Goal: Task Accomplishment & Management: Use online tool/utility

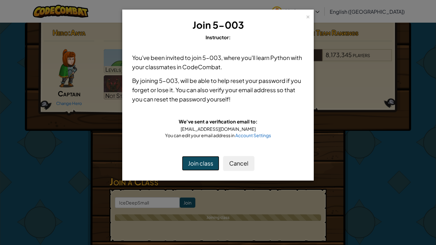
click at [207, 168] on button "Join class" at bounding box center [200, 163] width 37 height 15
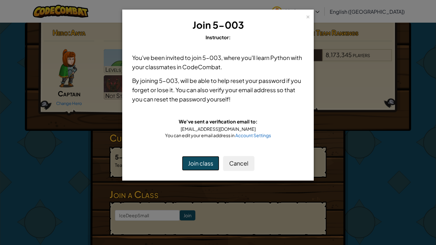
click at [213, 165] on button "Join class" at bounding box center [200, 163] width 37 height 15
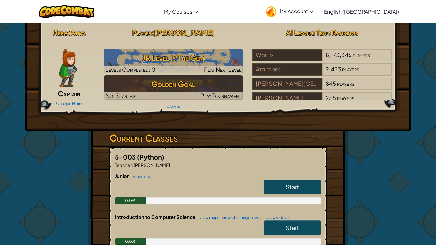
click at [74, 77] on img at bounding box center [68, 68] width 18 height 38
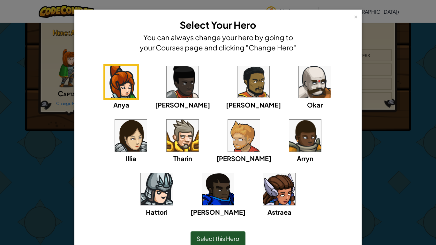
click at [173, 174] on img at bounding box center [157, 190] width 32 height 32
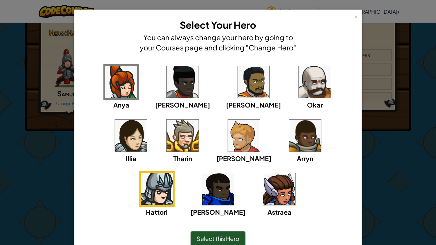
click at [229, 233] on div "Select this Hero" at bounding box center [218, 239] width 55 height 15
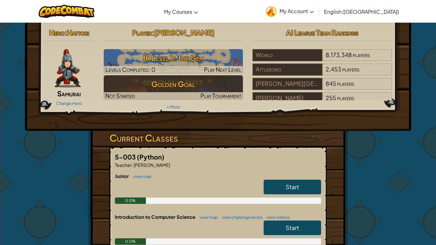
click at [277, 192] on link "Start" at bounding box center [293, 187] width 58 height 15
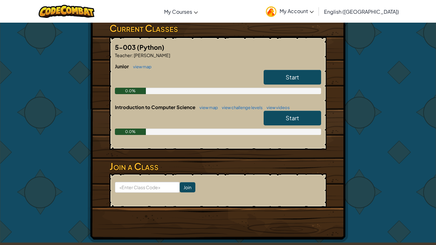
scroll to position [115, 0]
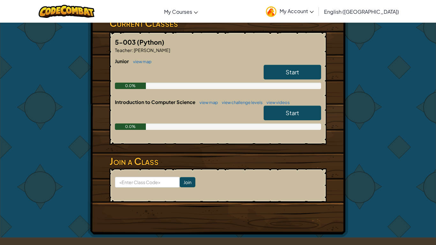
click at [289, 74] on span "Start" at bounding box center [292, 71] width 13 height 7
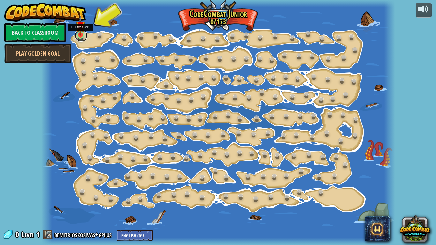
click at [83, 38] on link at bounding box center [81, 35] width 13 height 13
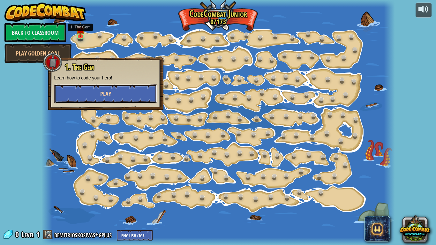
click at [103, 94] on span "Play" at bounding box center [105, 94] width 11 height 8
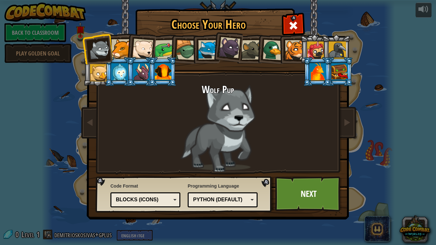
click at [126, 49] on div at bounding box center [121, 48] width 19 height 19
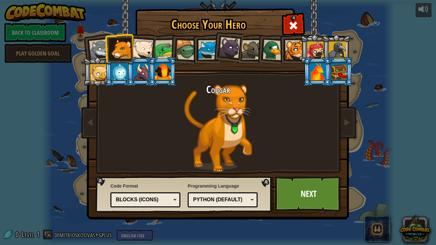
click at [133, 49] on li at bounding box center [119, 48] width 29 height 29
click at [150, 48] on div at bounding box center [142, 49] width 21 height 21
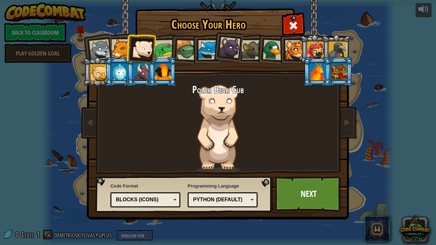
click at [161, 52] on div at bounding box center [165, 50] width 20 height 20
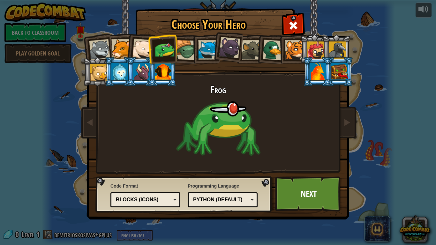
click at [197, 54] on li at bounding box center [206, 49] width 29 height 29
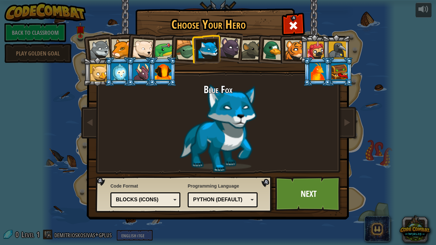
click at [193, 56] on li at bounding box center [206, 49] width 29 height 29
click at [190, 56] on div at bounding box center [186, 50] width 20 height 20
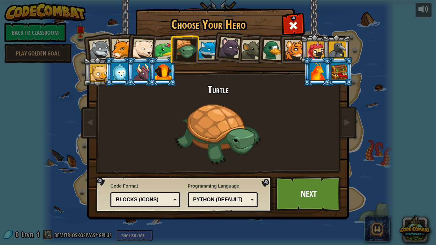
click at [206, 57] on div at bounding box center [207, 49] width 19 height 19
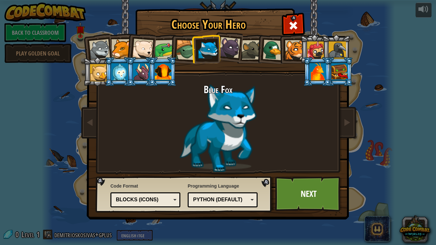
click at [231, 57] on div at bounding box center [229, 47] width 21 height 21
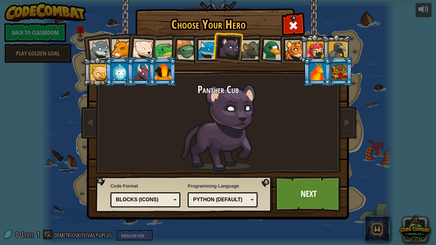
click at [252, 51] on div at bounding box center [251, 49] width 19 height 19
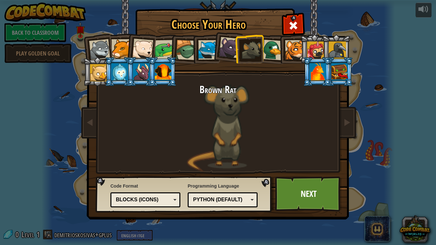
click at [163, 69] on div at bounding box center [163, 71] width 17 height 17
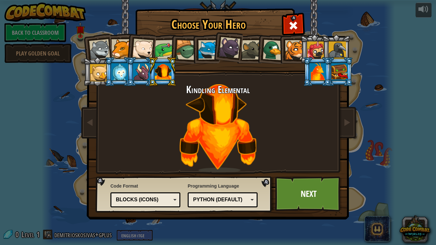
click at [142, 73] on div at bounding box center [141, 71] width 17 height 17
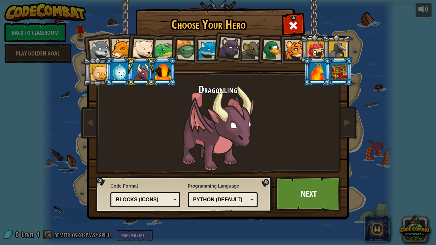
click at [120, 73] on div at bounding box center [120, 71] width 17 height 17
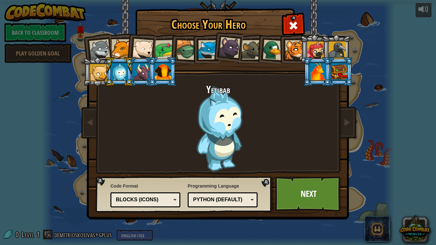
click at [322, 66] on div at bounding box center [318, 71] width 17 height 17
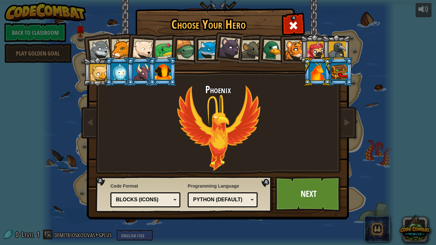
click at [336, 72] on div at bounding box center [340, 71] width 17 height 17
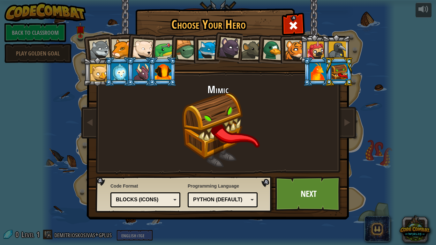
click at [312, 73] on div at bounding box center [318, 71] width 17 height 17
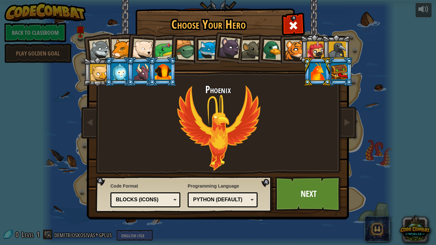
click at [163, 78] on div at bounding box center [163, 71] width 17 height 17
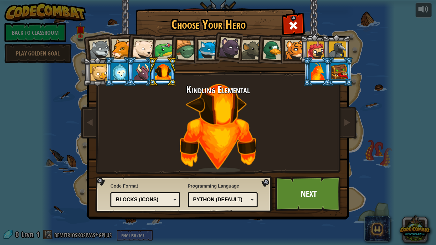
click at [141, 76] on div at bounding box center [141, 71] width 17 height 17
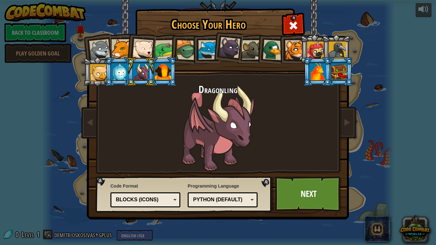
click at [313, 71] on div at bounding box center [318, 71] width 17 height 17
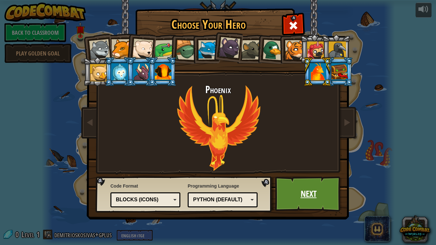
click at [302, 180] on link "Next" at bounding box center [308, 194] width 67 height 35
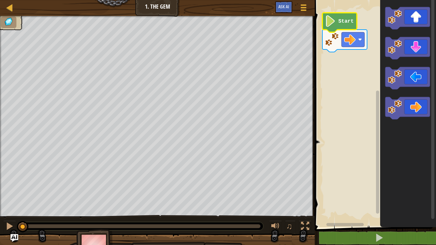
click at [337, 18] on icon "Blockly Workspace" at bounding box center [340, 22] width 35 height 19
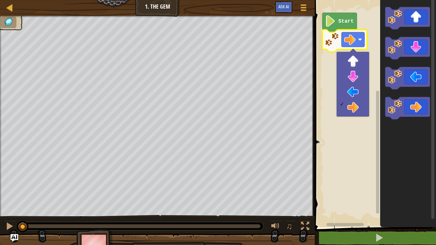
click at [313, 61] on rect "Blockly Workspace" at bounding box center [374, 112] width 123 height 231
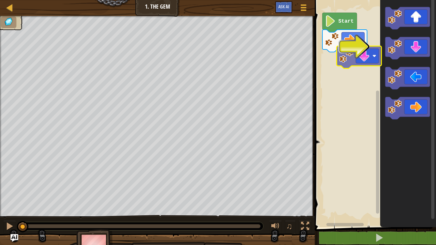
click at [337, 67] on div "Start" at bounding box center [374, 112] width 123 height 231
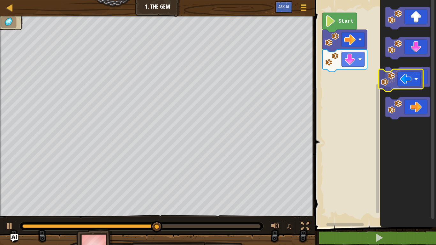
click at [401, 76] on g "Blockly Workspace" at bounding box center [408, 78] width 45 height 22
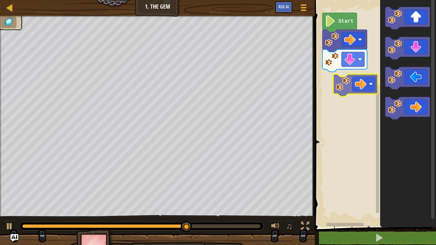
click at [354, 76] on div "Start" at bounding box center [374, 112] width 123 height 231
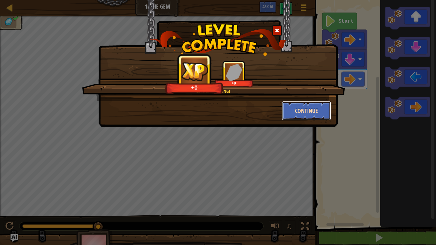
click at [318, 114] on button "Continue" at bounding box center [307, 110] width 50 height 19
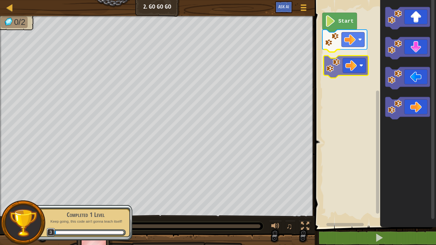
click at [360, 66] on div "Start" at bounding box center [374, 112] width 123 height 231
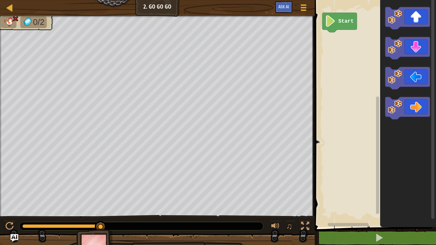
click at [339, 26] on icon "Blockly Workspace" at bounding box center [340, 22] width 35 height 19
click at [219, 161] on div "Map Junior 2. Go Go Go Game Menu Ask AI 1 ההההההההההההההההההההההההההההההההההההה…" at bounding box center [218, 122] width 436 height 245
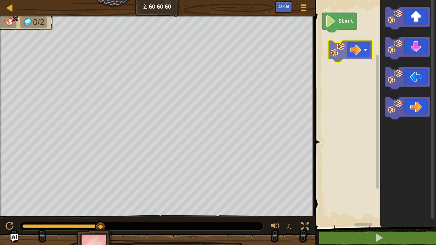
click at [334, 49] on div "Start" at bounding box center [374, 112] width 123 height 231
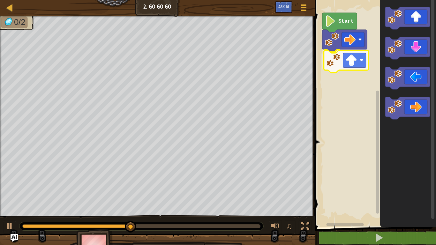
click at [350, 52] on div "Start" at bounding box center [374, 112] width 123 height 231
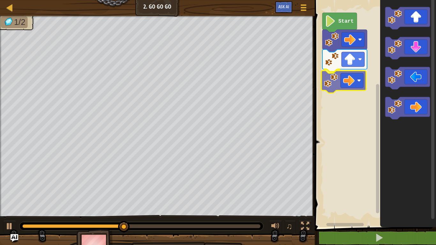
click at [343, 73] on div "Start" at bounding box center [374, 112] width 123 height 231
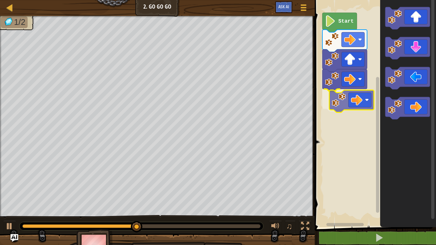
click at [351, 108] on div "Start" at bounding box center [374, 112] width 123 height 231
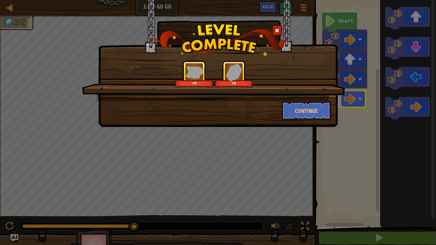
click at [313, 126] on div "+0 +0 Continue" at bounding box center [218, 63] width 240 height 127
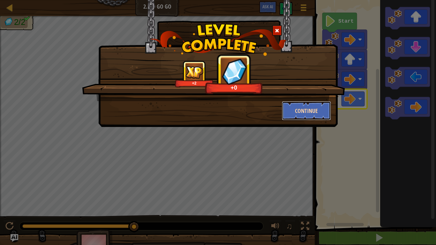
click at [309, 118] on button "Continue" at bounding box center [307, 110] width 50 height 19
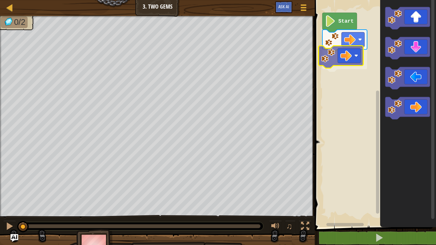
click at [342, 51] on div "Start" at bounding box center [374, 112] width 123 height 231
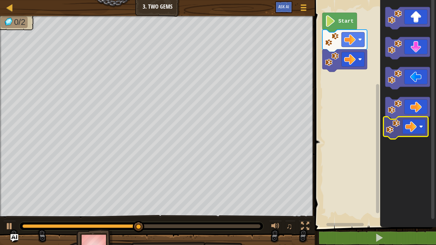
click at [405, 134] on icon "Blockly Workspace" at bounding box center [409, 112] width 56 height 231
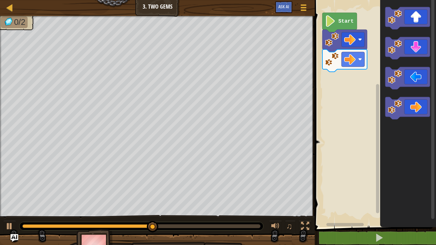
click at [405, 134] on icon "Blockly Workspace" at bounding box center [409, 112] width 56 height 231
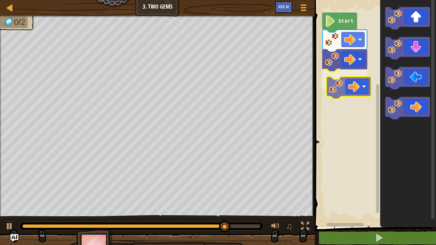
click at [347, 94] on div "Start" at bounding box center [374, 112] width 123 height 231
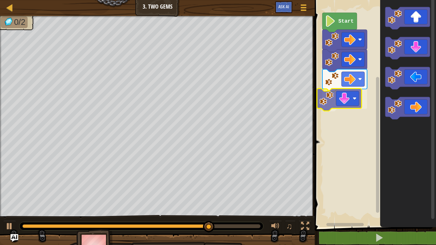
click at [338, 93] on div "Start" at bounding box center [374, 112] width 123 height 231
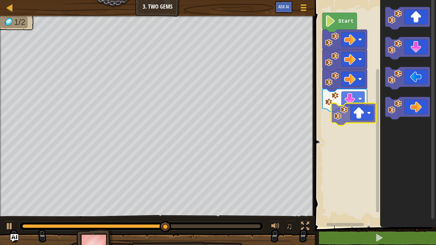
click at [367, 119] on div "Start" at bounding box center [374, 112] width 123 height 231
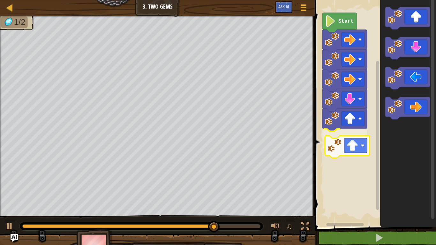
click at [344, 136] on div "Start" at bounding box center [374, 112] width 123 height 231
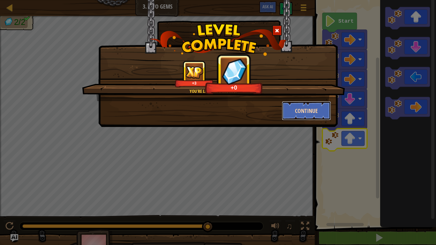
click at [306, 101] on button "Continue" at bounding box center [307, 110] width 50 height 19
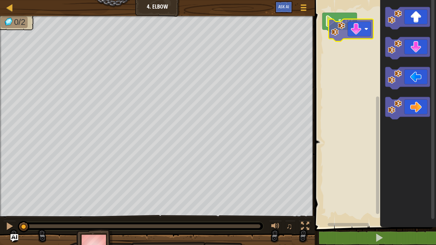
click at [341, 31] on div "Start" at bounding box center [374, 112] width 123 height 231
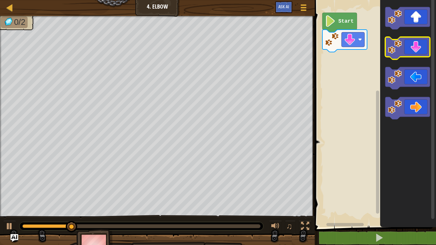
click at [396, 59] on g "Blockly Workspace" at bounding box center [408, 63] width 45 height 112
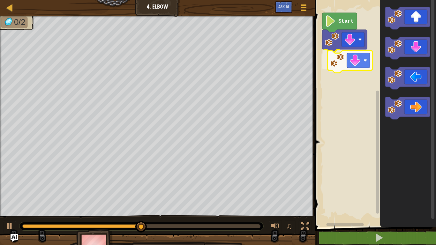
click at [336, 67] on div "Start" at bounding box center [374, 112] width 123 height 231
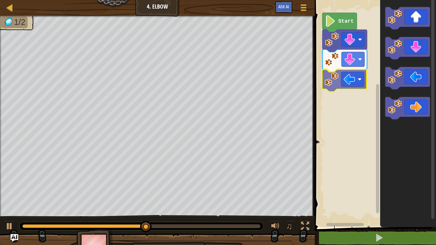
click at [342, 89] on div "Start" at bounding box center [374, 112] width 123 height 231
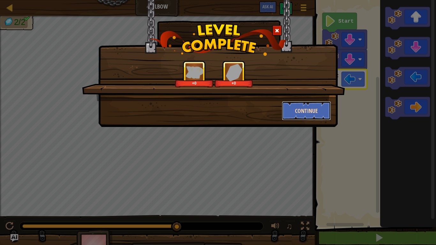
click at [309, 107] on button "Continue" at bounding box center [307, 110] width 50 height 19
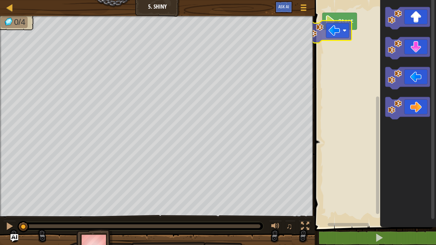
click at [333, 32] on div "Start" at bounding box center [374, 112] width 123 height 231
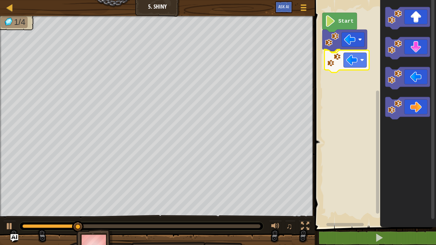
click at [350, 65] on div "Start" at bounding box center [374, 112] width 123 height 231
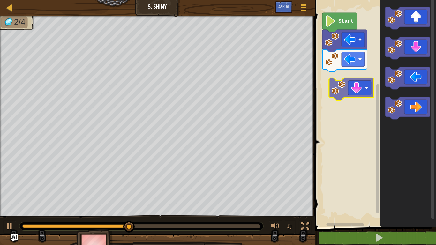
click at [342, 84] on div "Start" at bounding box center [374, 112] width 123 height 231
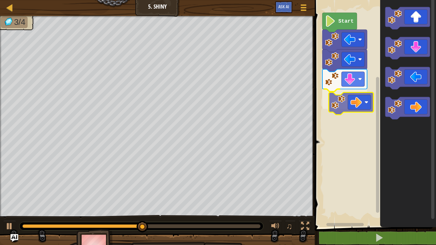
click at [351, 97] on div "Start" at bounding box center [374, 112] width 123 height 231
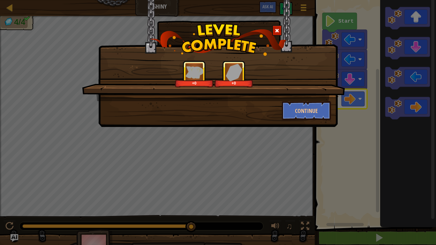
click at [324, 125] on div "+0 +0 Continue" at bounding box center [218, 63] width 240 height 127
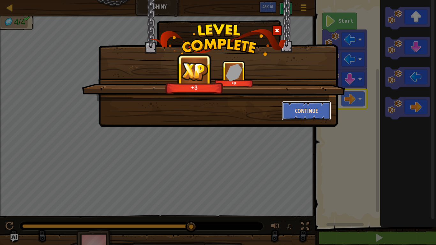
click at [301, 108] on button "Continue" at bounding box center [307, 110] width 50 height 19
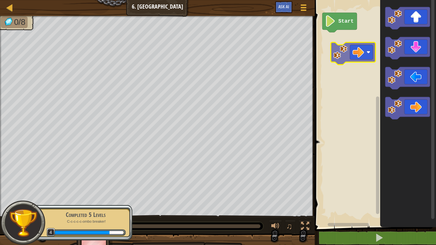
click at [335, 40] on div "Start" at bounding box center [374, 112] width 123 height 231
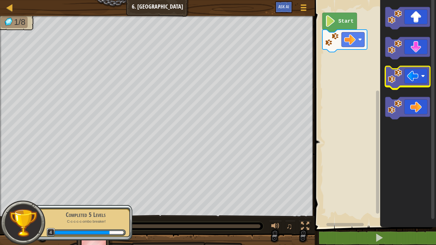
click at [390, 76] on image "Blockly Workspace" at bounding box center [395, 77] width 14 height 14
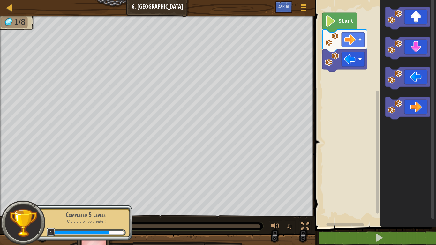
click at [402, 30] on icon "Blockly Workspace" at bounding box center [409, 112] width 56 height 231
click at [342, 99] on div "Start" at bounding box center [374, 112] width 123 height 231
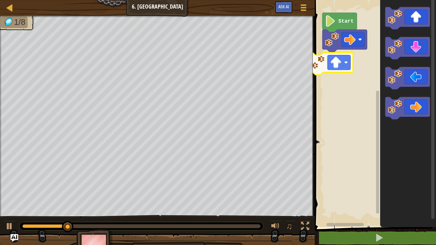
click at [339, 69] on div "Start" at bounding box center [374, 112] width 123 height 231
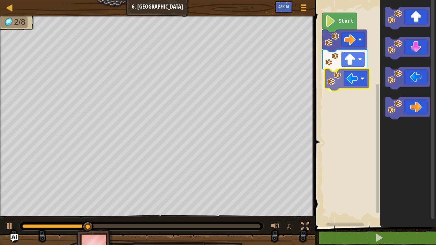
click at [347, 82] on div "Start" at bounding box center [374, 112] width 123 height 231
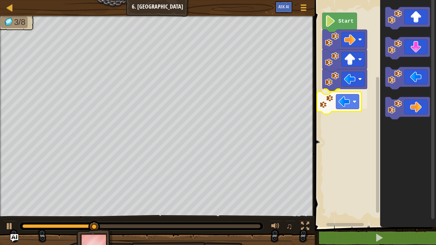
click at [338, 106] on div "Start" at bounding box center [374, 112] width 123 height 231
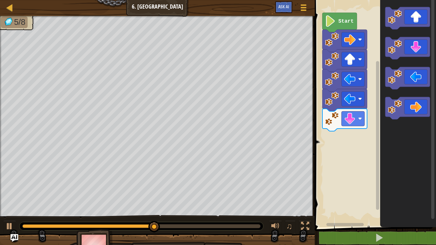
click at [381, 82] on icon "Blockly Workspace" at bounding box center [409, 112] width 56 height 231
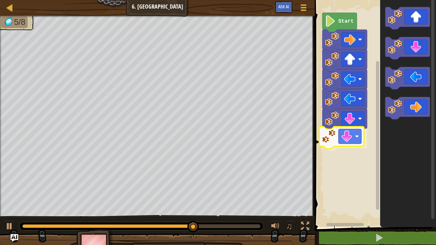
click at [335, 147] on div "Start" at bounding box center [374, 112] width 123 height 231
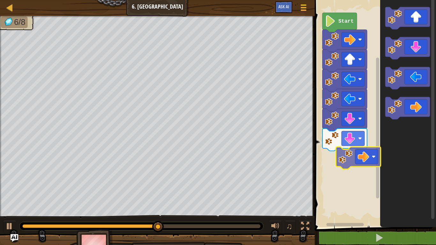
click at [373, 157] on div "Start" at bounding box center [374, 112] width 123 height 231
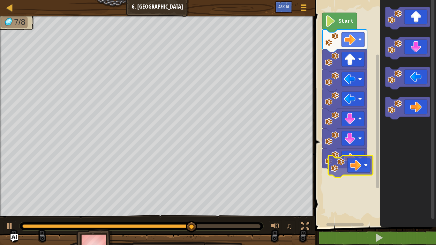
click at [343, 171] on div "Start" at bounding box center [374, 112] width 123 height 231
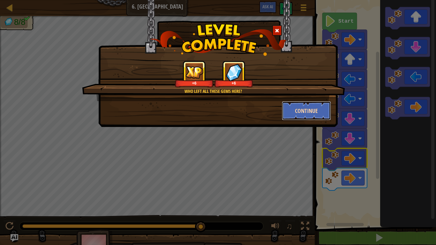
click at [301, 105] on button "Continue" at bounding box center [307, 110] width 50 height 19
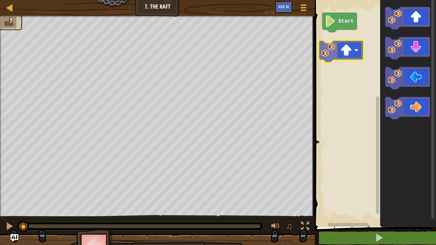
click at [353, 51] on div "Start" at bounding box center [374, 112] width 123 height 231
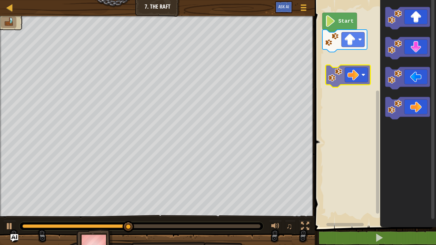
click at [353, 57] on div "Start" at bounding box center [374, 112] width 123 height 231
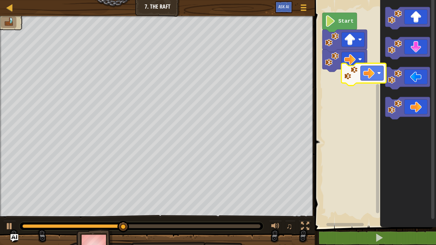
click at [356, 77] on div "Start" at bounding box center [374, 112] width 123 height 231
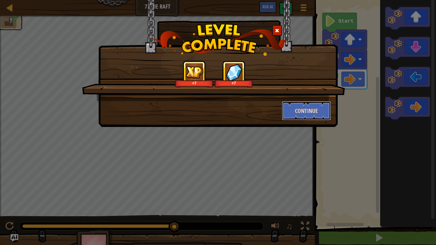
click at [299, 114] on button "Continue" at bounding box center [307, 110] width 50 height 19
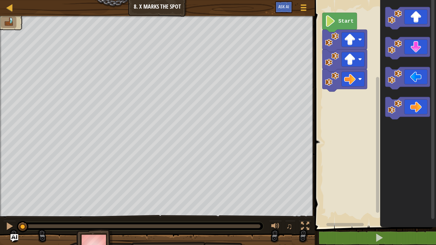
click at [346, 25] on icon "Blockly Workspace" at bounding box center [340, 22] width 35 height 19
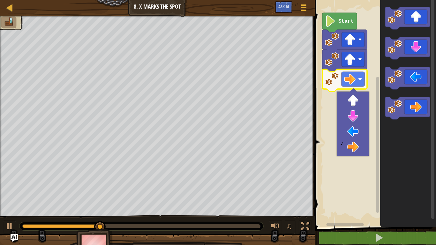
click at [331, 115] on rect "Blockly Workspace" at bounding box center [374, 112] width 123 height 231
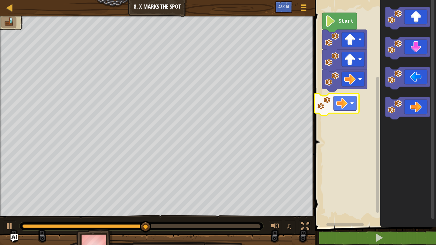
click at [353, 99] on div "Start" at bounding box center [374, 112] width 123 height 231
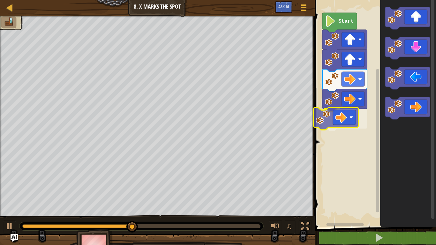
click at [352, 115] on div "Start" at bounding box center [374, 112] width 123 height 231
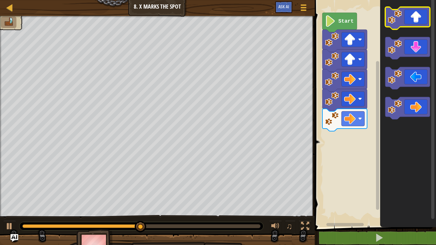
click at [424, 12] on icon "Blockly Workspace" at bounding box center [408, 18] width 45 height 22
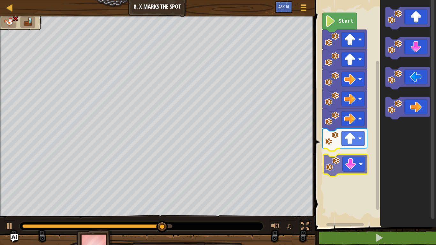
click at [352, 168] on div "Start" at bounding box center [374, 112] width 123 height 231
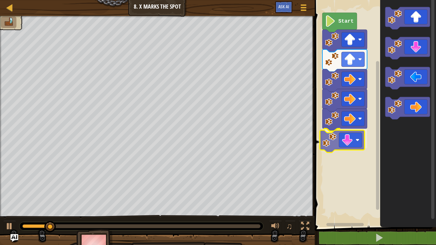
click at [362, 141] on div "Start" at bounding box center [374, 112] width 123 height 231
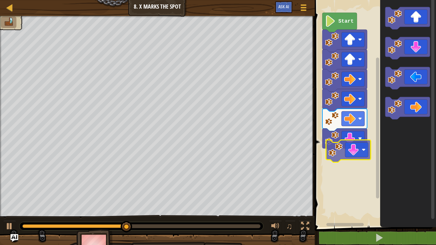
click at [349, 160] on div "Start" at bounding box center [374, 112] width 123 height 231
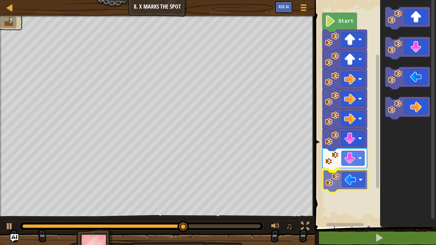
click at [331, 190] on div "Start" at bounding box center [374, 112] width 123 height 231
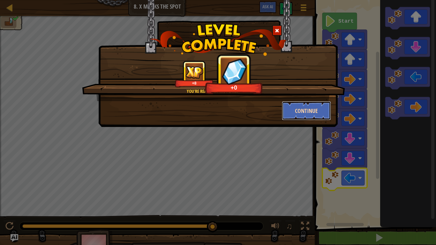
click at [300, 111] on button "Continue" at bounding box center [307, 110] width 50 height 19
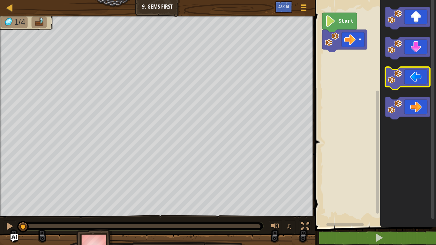
click at [390, 69] on icon "Blockly Workspace" at bounding box center [408, 78] width 45 height 22
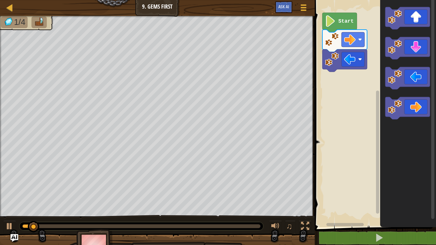
click at [403, 96] on icon "Blockly Workspace" at bounding box center [409, 112] width 56 height 231
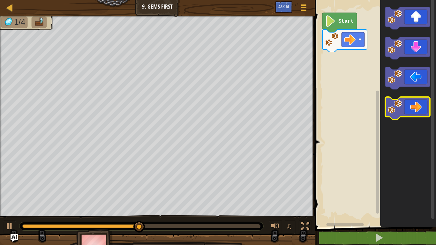
click at [407, 111] on icon "Blockly Workspace" at bounding box center [408, 108] width 45 height 22
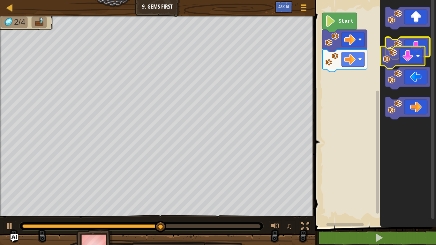
click at [398, 55] on icon "Blockly Workspace" at bounding box center [408, 48] width 45 height 22
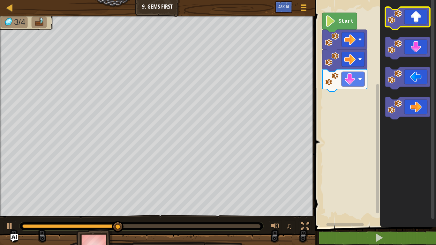
click at [399, 23] on image "Blockly Workspace" at bounding box center [395, 17] width 14 height 14
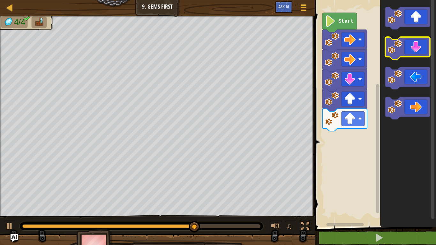
click at [399, 51] on image "Blockly Workspace" at bounding box center [395, 47] width 14 height 14
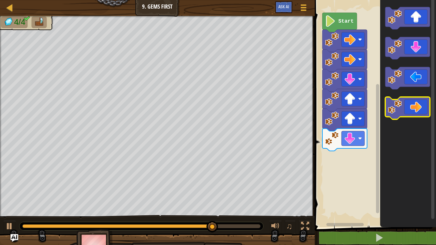
click at [411, 106] on icon "Blockly Workspace" at bounding box center [408, 108] width 45 height 22
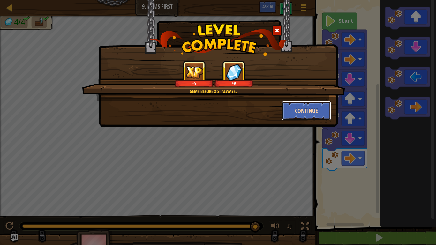
click at [320, 107] on button "Continue" at bounding box center [307, 110] width 50 height 19
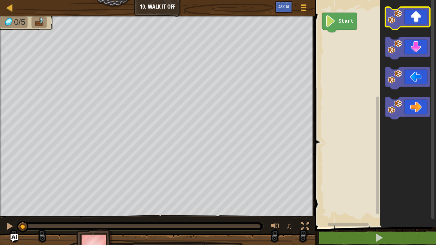
click at [414, 17] on icon "Blockly Workspace" at bounding box center [408, 18] width 45 height 22
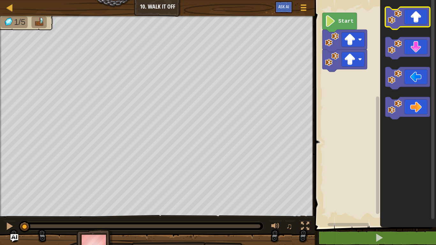
click at [414, 17] on icon "Blockly Workspace" at bounding box center [408, 18] width 45 height 22
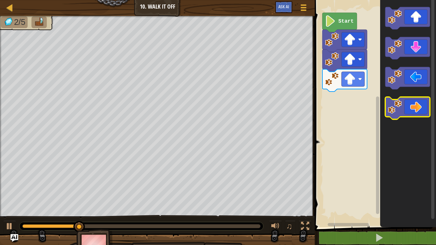
click at [414, 104] on icon "Blockly Workspace" at bounding box center [408, 108] width 45 height 22
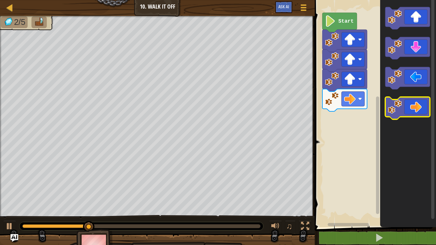
click at [414, 104] on icon "Blockly Workspace" at bounding box center [408, 108] width 45 height 22
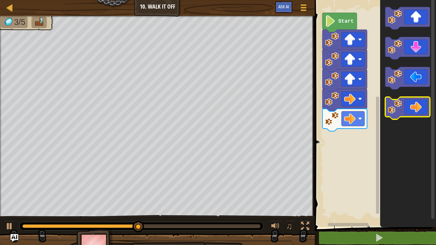
click at [414, 104] on icon "Blockly Workspace" at bounding box center [408, 108] width 45 height 22
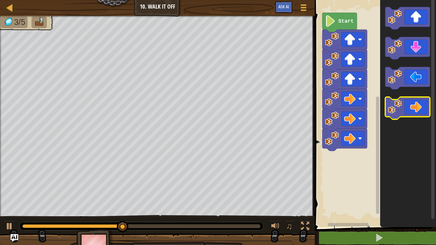
click at [414, 104] on icon "Blockly Workspace" at bounding box center [408, 108] width 45 height 22
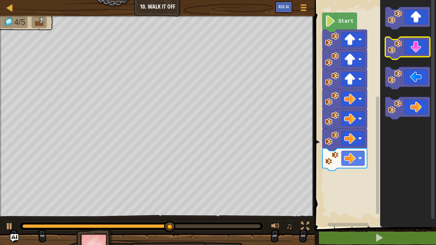
click at [415, 48] on icon "Blockly Workspace" at bounding box center [408, 48] width 45 height 22
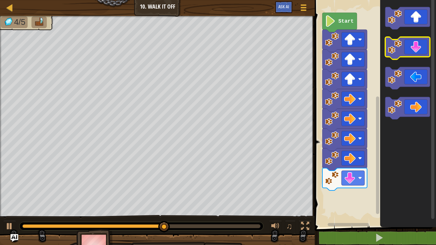
click at [415, 48] on icon "Blockly Workspace" at bounding box center [408, 48] width 45 height 22
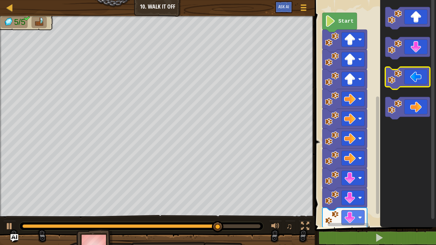
click at [404, 77] on icon "Blockly Workspace" at bounding box center [408, 78] width 45 height 22
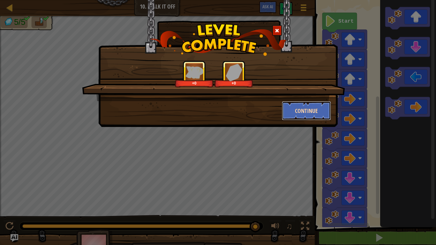
click at [320, 111] on button "Continue" at bounding box center [307, 110] width 50 height 19
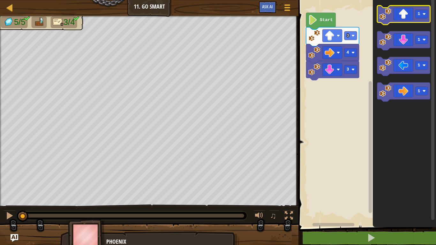
click at [400, 9] on icon "Blockly Workspace" at bounding box center [404, 14] width 53 height 19
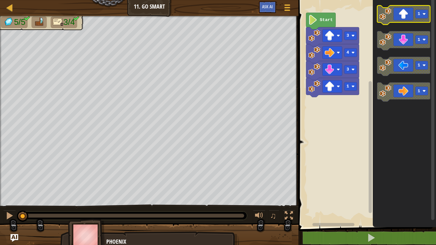
click at [400, 9] on icon "Blockly Workspace" at bounding box center [404, 14] width 53 height 19
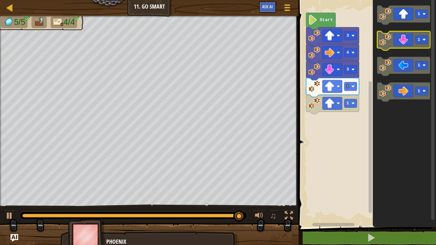
click at [409, 37] on icon "Blockly Workspace" at bounding box center [404, 40] width 53 height 19
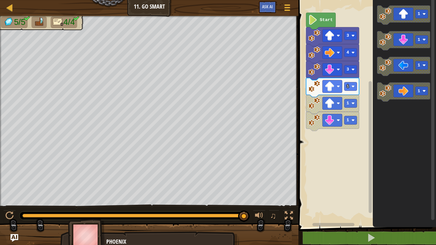
click at [318, 24] on image "Blockly Workspace" at bounding box center [313, 20] width 9 height 10
click at [317, 22] on image "Blockly Workspace" at bounding box center [313, 20] width 9 height 10
click at [11, 6] on div at bounding box center [10, 8] width 8 height 8
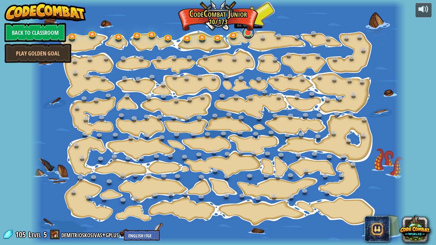
click at [248, 33] on link at bounding box center [248, 33] width 13 height 13
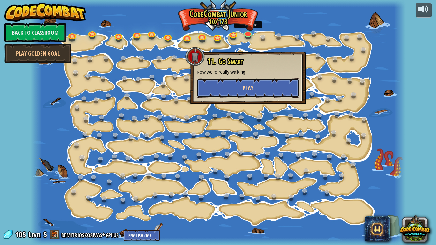
click at [255, 89] on button "Play" at bounding box center [248, 88] width 103 height 19
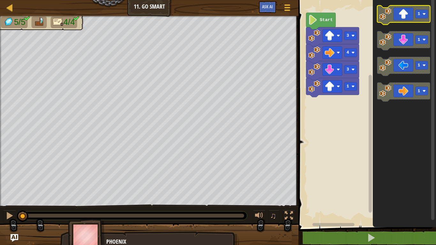
click at [396, 18] on icon "Blockly Workspace" at bounding box center [404, 14] width 53 height 19
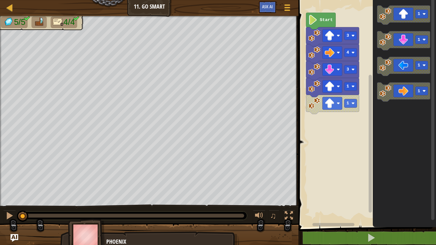
click at [316, 12] on rect "Blockly Workspace" at bounding box center [367, 112] width 140 height 231
click at [315, 14] on icon "Blockly Workspace" at bounding box center [320, 21] width 29 height 17
click at [315, 19] on image "Blockly Workspace" at bounding box center [313, 20] width 9 height 10
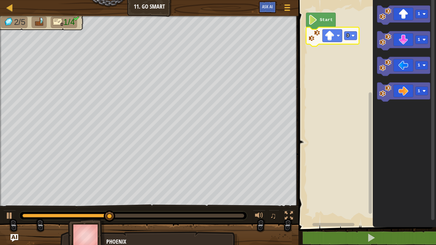
click at [404, 89] on icon "Blockly Workspace" at bounding box center [404, 92] width 53 height 19
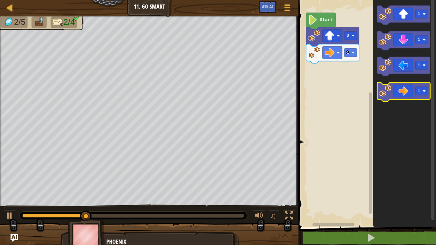
click at [404, 89] on icon "Blockly Workspace" at bounding box center [404, 92] width 53 height 19
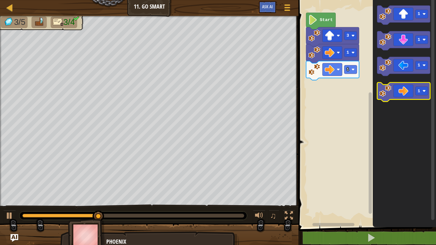
click at [404, 89] on icon "Blockly Workspace" at bounding box center [404, 92] width 53 height 19
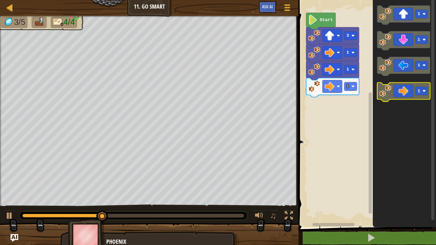
click at [404, 89] on icon "Blockly Workspace" at bounding box center [404, 92] width 53 height 19
click at [418, 94] on rect "Blockly Workspace" at bounding box center [422, 91] width 12 height 9
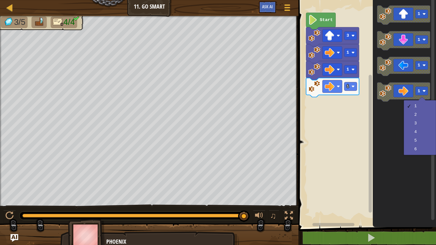
click at [398, 115] on icon "Blockly Workspace" at bounding box center [404, 112] width 63 height 231
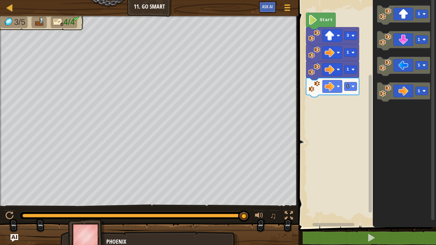
click at [321, 23] on icon "Blockly Workspace" at bounding box center [320, 21] width 29 height 17
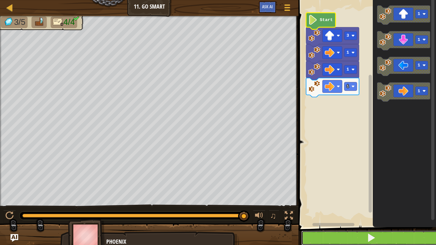
click at [351, 233] on button at bounding box center [372, 238] width 140 height 15
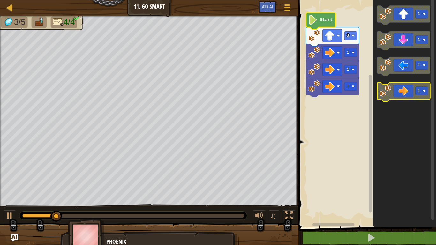
click at [406, 84] on icon "Blockly Workspace" at bounding box center [404, 92] width 53 height 19
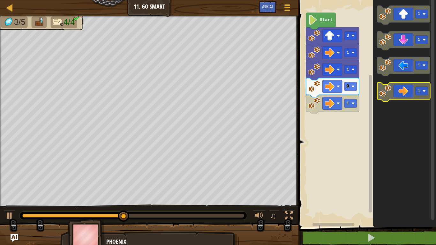
click at [406, 84] on icon "Blockly Workspace" at bounding box center [404, 92] width 53 height 19
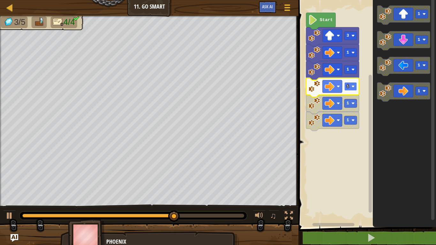
click at [349, 89] on text "1" at bounding box center [348, 86] width 3 height 5
click at [342, 120] on div "Start 3 1 1 2 1 1 1 1 1 1" at bounding box center [367, 112] width 140 height 231
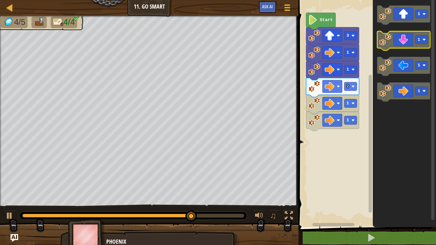
click at [400, 42] on icon "Blockly Workspace" at bounding box center [404, 40] width 53 height 19
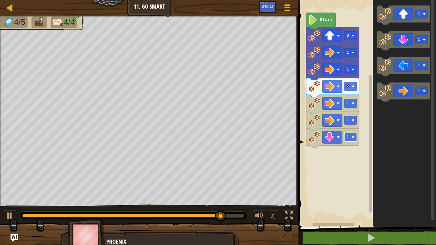
click at [348, 139] on text "1" at bounding box center [348, 137] width 3 height 5
click at [336, 162] on rect "Blockly Workspace" at bounding box center [367, 112] width 140 height 231
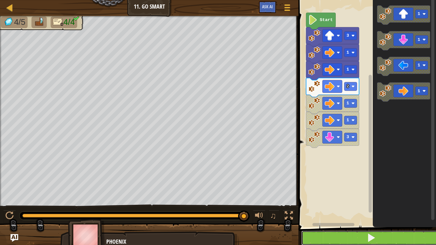
click at [365, 231] on button at bounding box center [372, 238] width 140 height 15
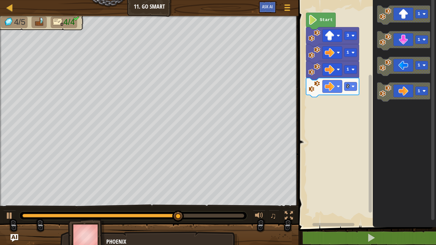
click at [330, 140] on div "Start 3 1 1 2 1 1 1 1" at bounding box center [367, 112] width 140 height 231
click at [360, 75] on div "Start 3 1 1 2 1 1 1 1" at bounding box center [367, 112] width 140 height 231
click at [390, 42] on image "Blockly Workspace" at bounding box center [386, 40] width 12 height 12
click at [353, 103] on image "Blockly Workspace" at bounding box center [353, 103] width 3 height 3
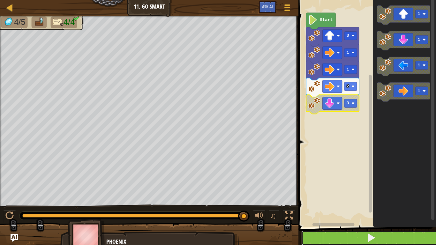
click at [389, 238] on button at bounding box center [372, 238] width 140 height 15
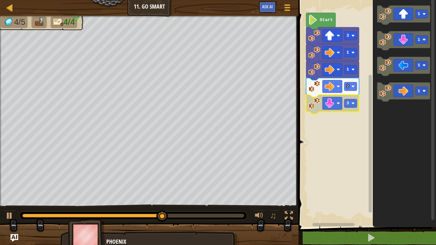
click at [343, 102] on icon "Blockly Workspace" at bounding box center [332, 104] width 53 height 19
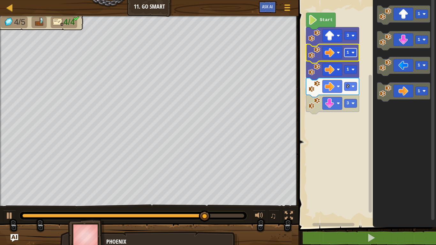
click at [348, 52] on text "1" at bounding box center [348, 52] width 3 height 5
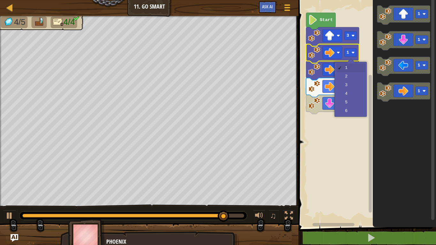
click at [300, 64] on rect "Blockly Workspace" at bounding box center [367, 112] width 140 height 231
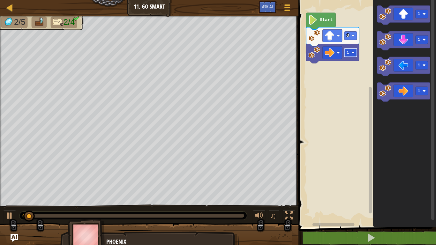
click at [350, 55] on rect "Blockly Workspace" at bounding box center [351, 53] width 12 height 9
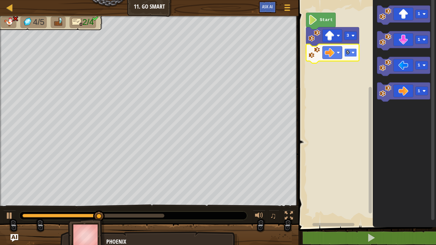
click at [355, 56] on rect "Blockly Workspace" at bounding box center [351, 53] width 12 height 9
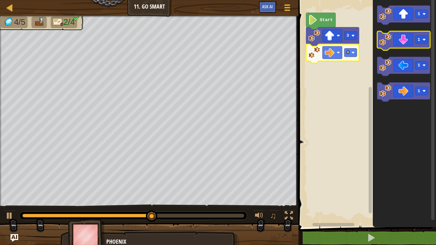
click at [404, 39] on icon "Blockly Workspace" at bounding box center [404, 40] width 53 height 19
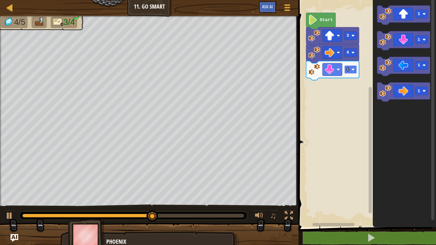
click at [350, 68] on rect "Blockly Workspace" at bounding box center [351, 70] width 12 height 9
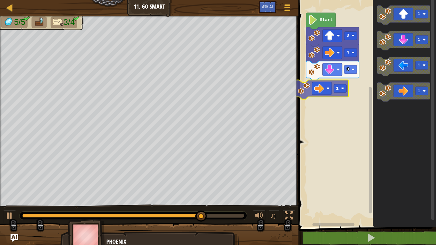
click at [320, 80] on div "Start 3 4 3 1 1 1 1 1 1" at bounding box center [367, 112] width 140 height 231
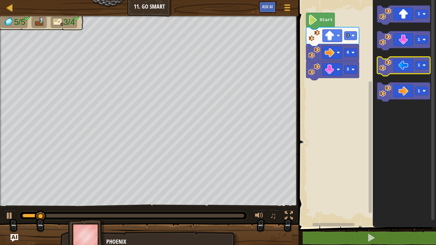
click at [407, 67] on icon "Blockly Workspace" at bounding box center [404, 66] width 53 height 19
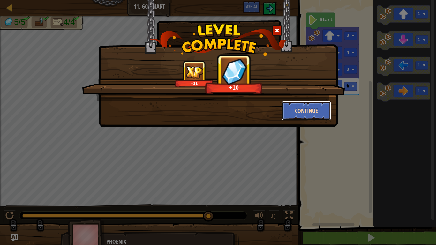
click at [316, 115] on button "Continue" at bounding box center [307, 110] width 50 height 19
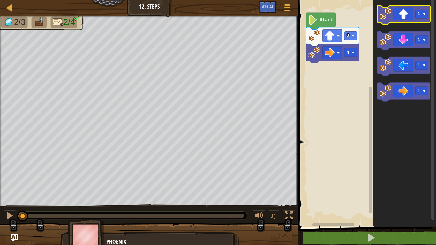
click at [405, 14] on icon "Blockly Workspace" at bounding box center [404, 14] width 53 height 19
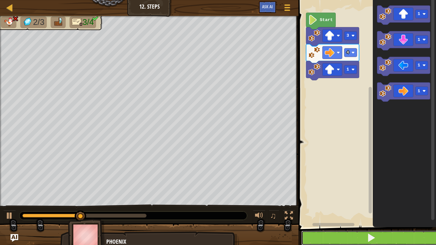
click at [363, 235] on button at bounding box center [372, 238] width 140 height 15
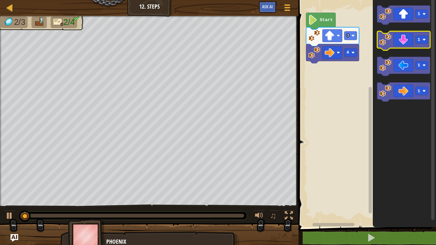
click at [397, 39] on icon "Blockly Workspace" at bounding box center [404, 40] width 53 height 19
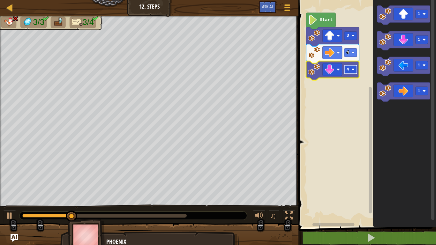
click at [353, 69] on image "Blockly Workspace" at bounding box center [353, 69] width 3 height 3
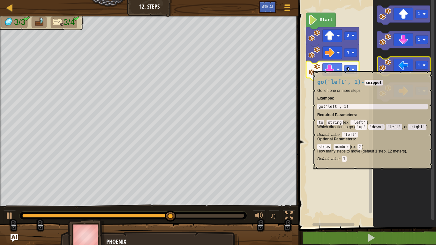
click at [399, 68] on icon "Blockly Workspace" at bounding box center [404, 66] width 53 height 19
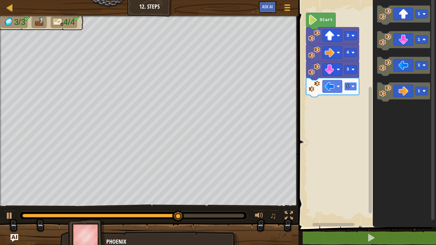
click at [350, 90] on rect "Blockly Workspace" at bounding box center [351, 86] width 12 height 9
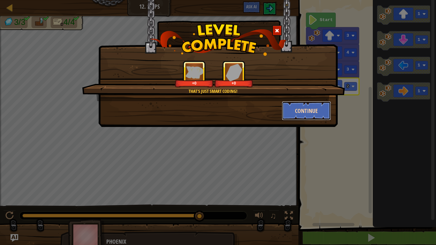
click at [302, 109] on button "Continue" at bounding box center [307, 110] width 50 height 19
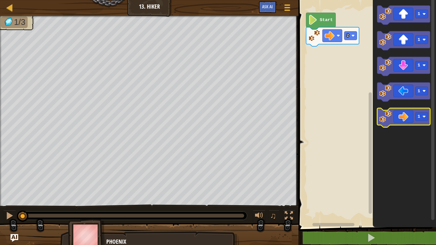
click at [405, 113] on icon "Blockly Workspace" at bounding box center [404, 117] width 53 height 19
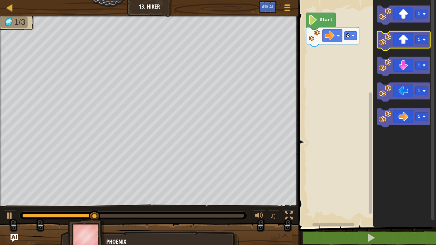
click at [397, 45] on icon "Blockly Workspace" at bounding box center [404, 40] width 53 height 19
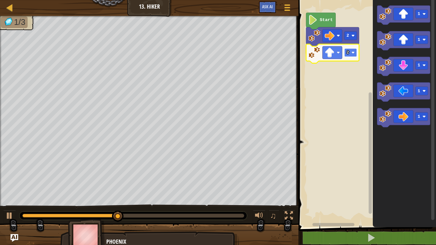
click at [348, 55] on rect "Blockly Workspace" at bounding box center [351, 53] width 12 height 9
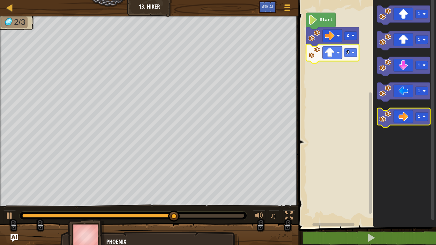
click at [403, 120] on icon "Blockly Workspace" at bounding box center [404, 117] width 53 height 19
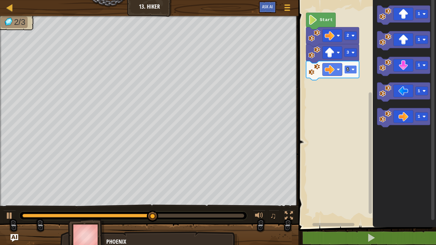
click at [350, 71] on rect "Blockly Workspace" at bounding box center [351, 70] width 12 height 9
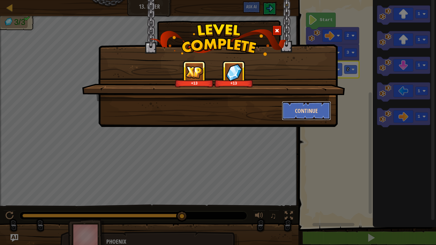
click at [300, 107] on button "Continue" at bounding box center [307, 110] width 50 height 19
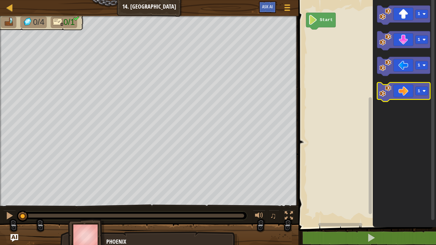
click at [397, 89] on icon "Blockly Workspace" at bounding box center [404, 92] width 53 height 19
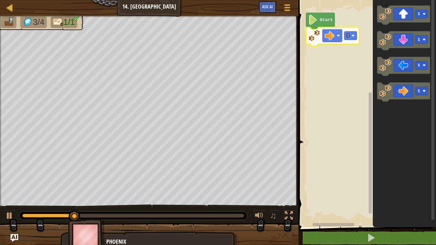
click at [344, 36] on icon "Blockly Workspace" at bounding box center [332, 36] width 53 height 19
click at [348, 38] on text "3" at bounding box center [348, 35] width 3 height 5
